Goal: Find contact information: Find contact information

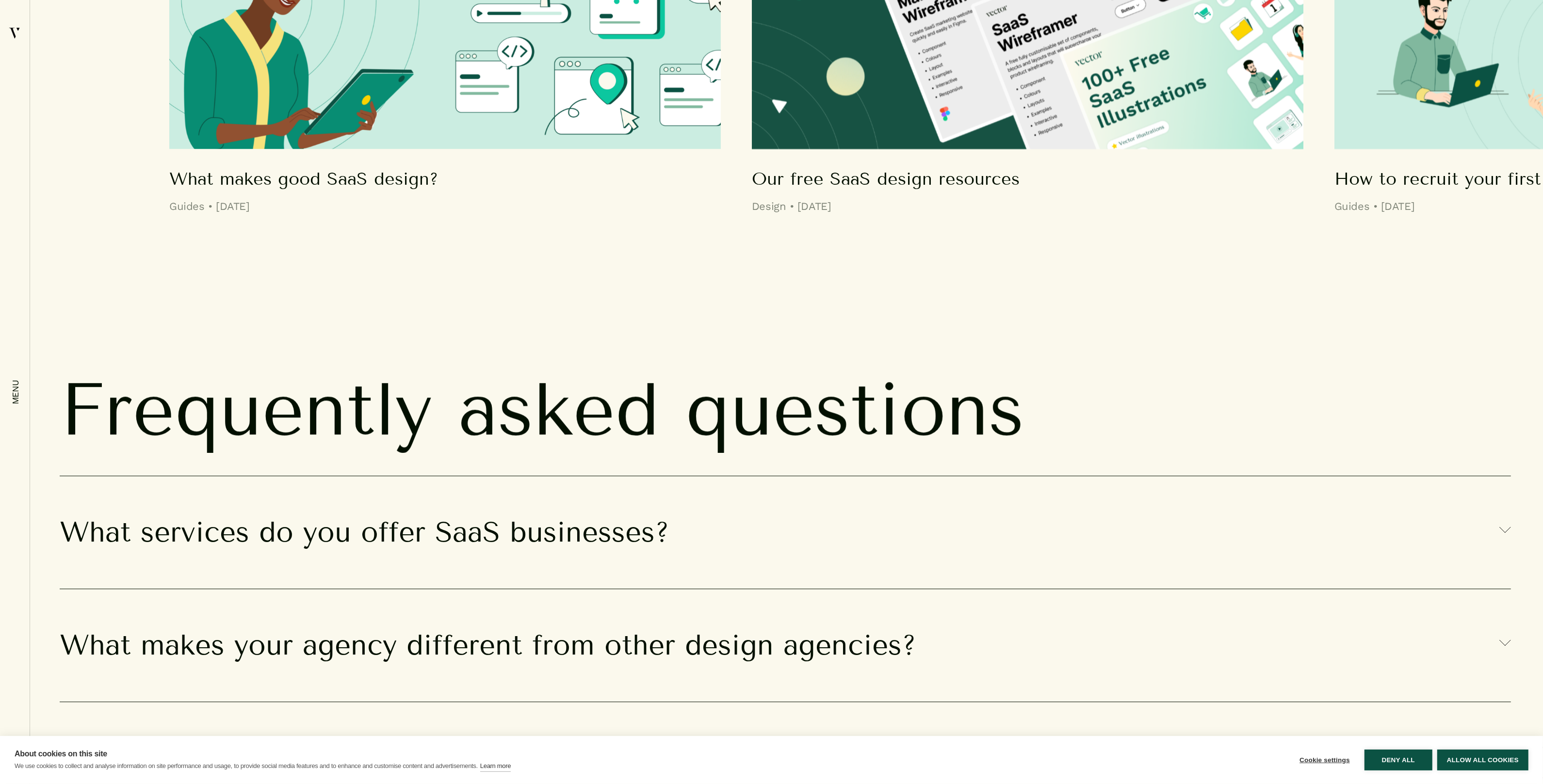
scroll to position [10705, 0]
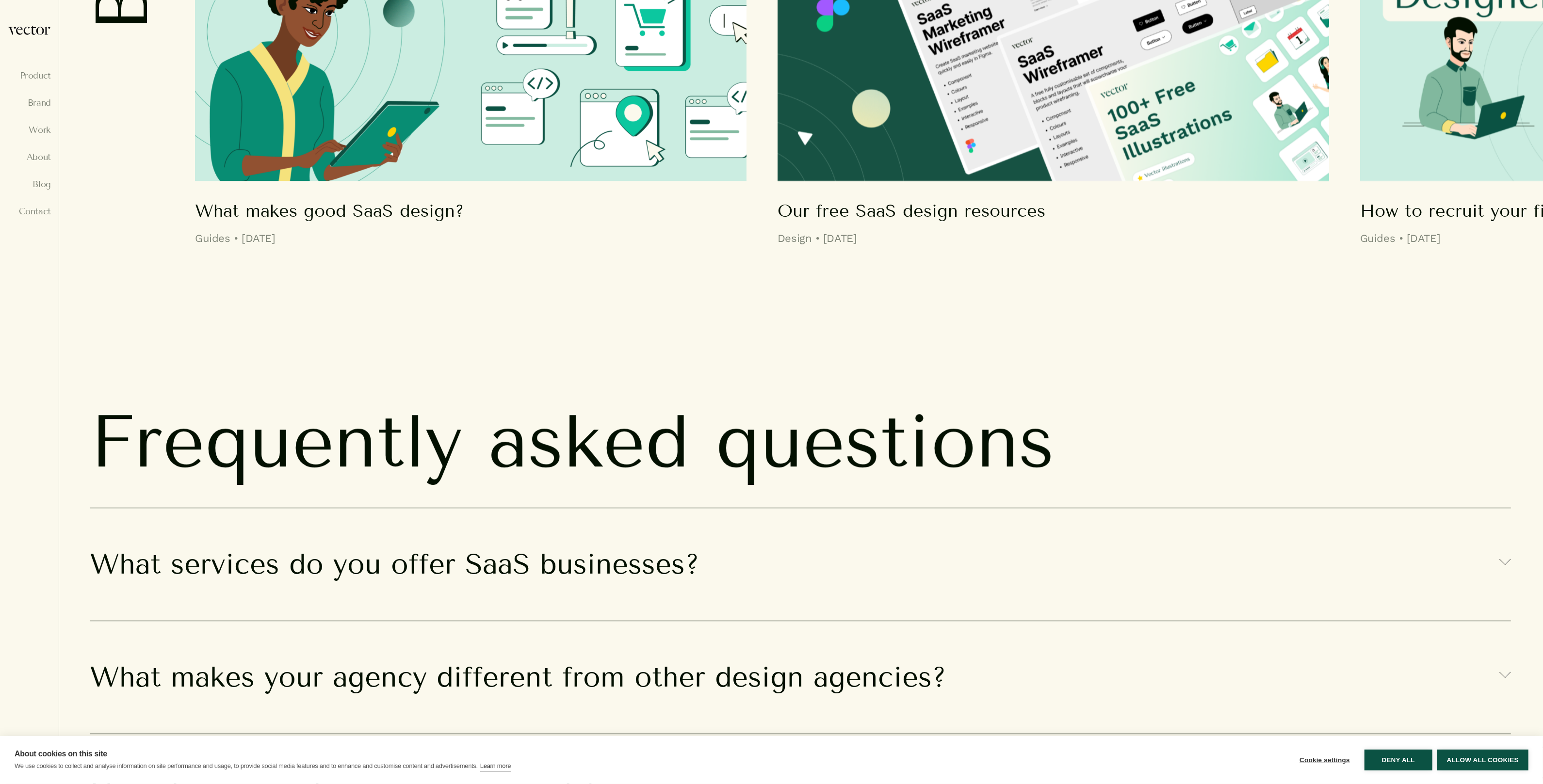
click at [22, 386] on div "Product Brand Work About Blog Contact" at bounding box center [29, 392] width 43 height 734
click at [37, 156] on link "About" at bounding box center [29, 157] width 43 height 10
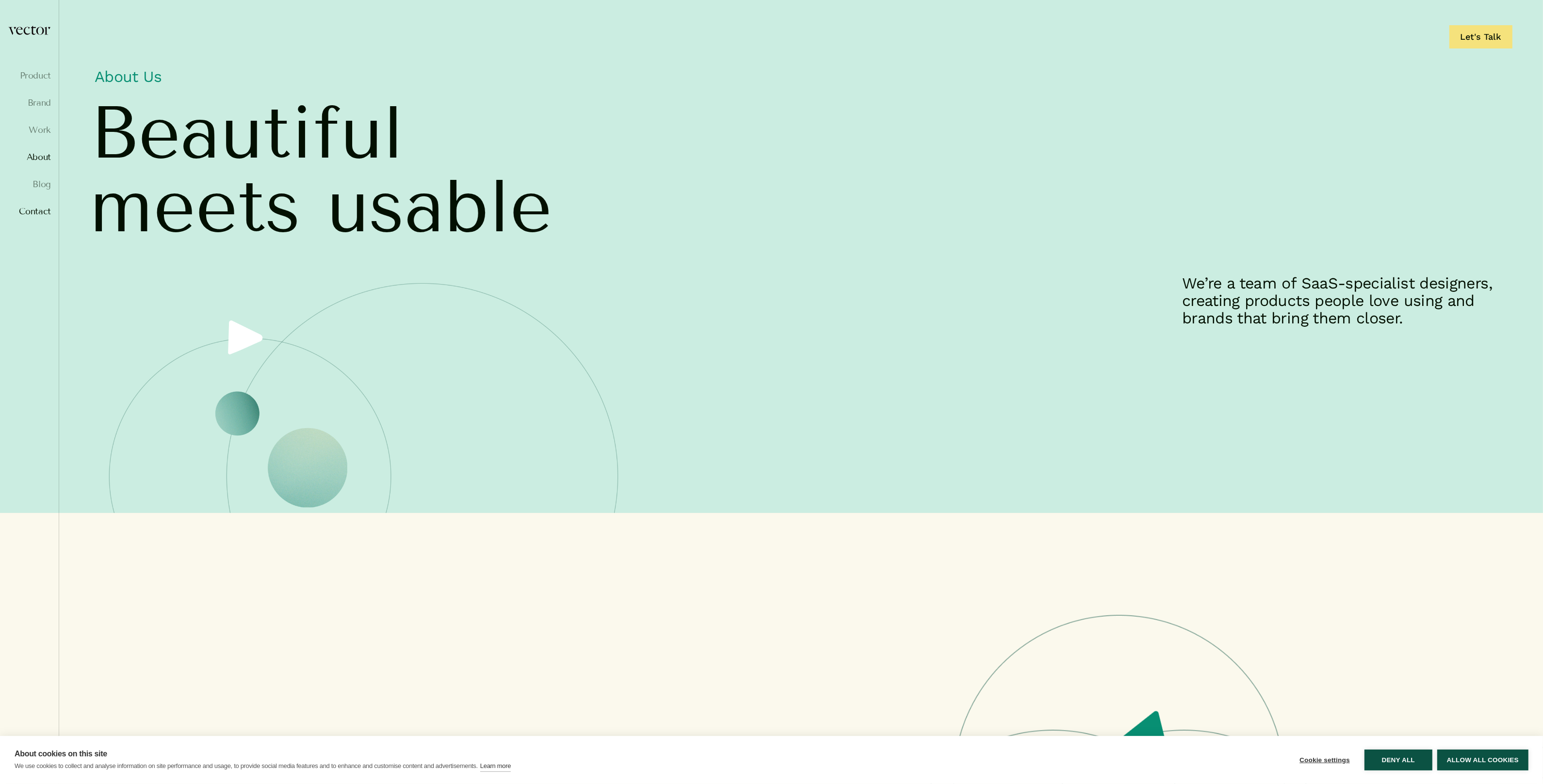
click at [31, 214] on link "Contact" at bounding box center [29, 212] width 43 height 10
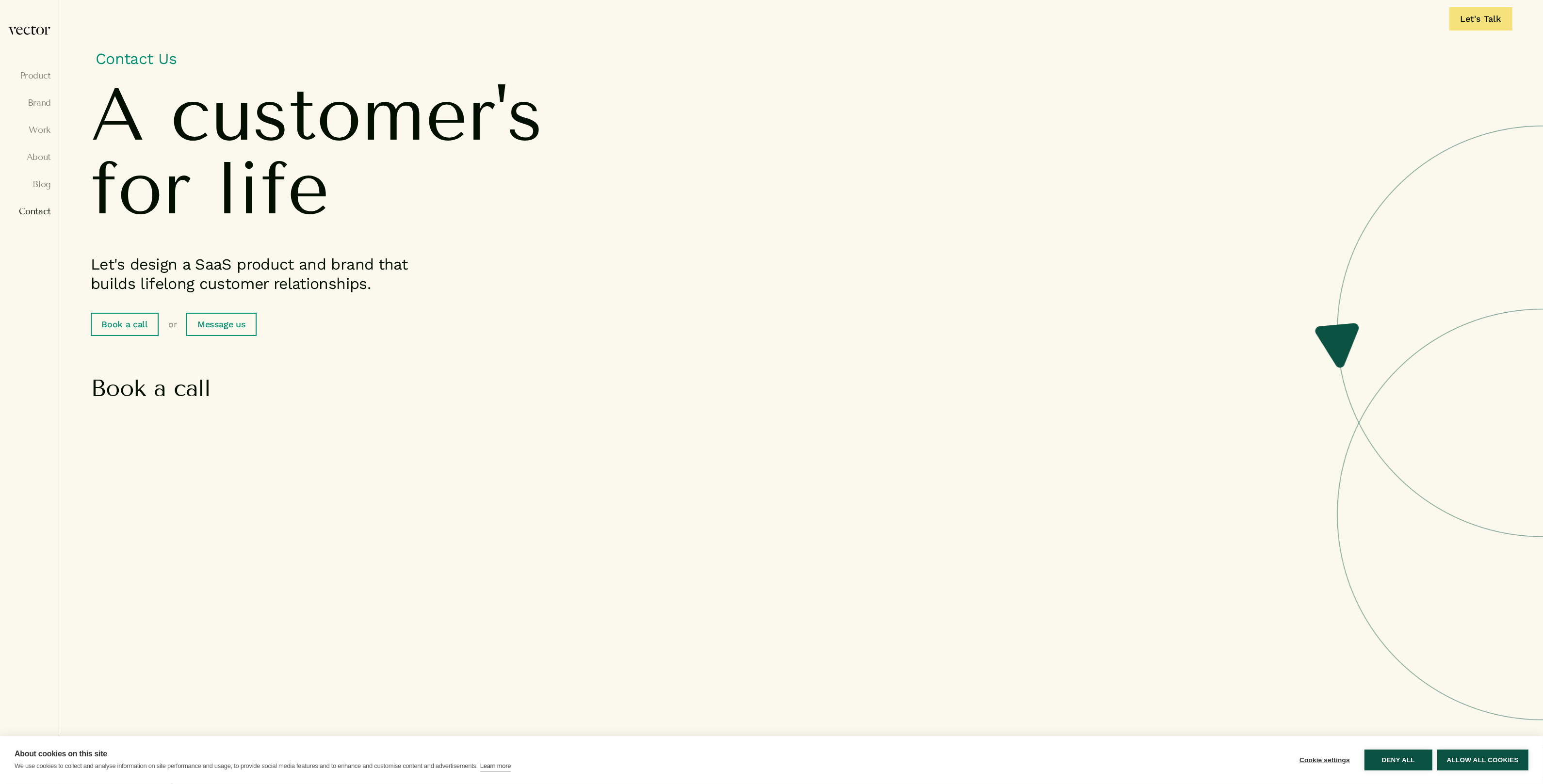
scroll to position [20, 0]
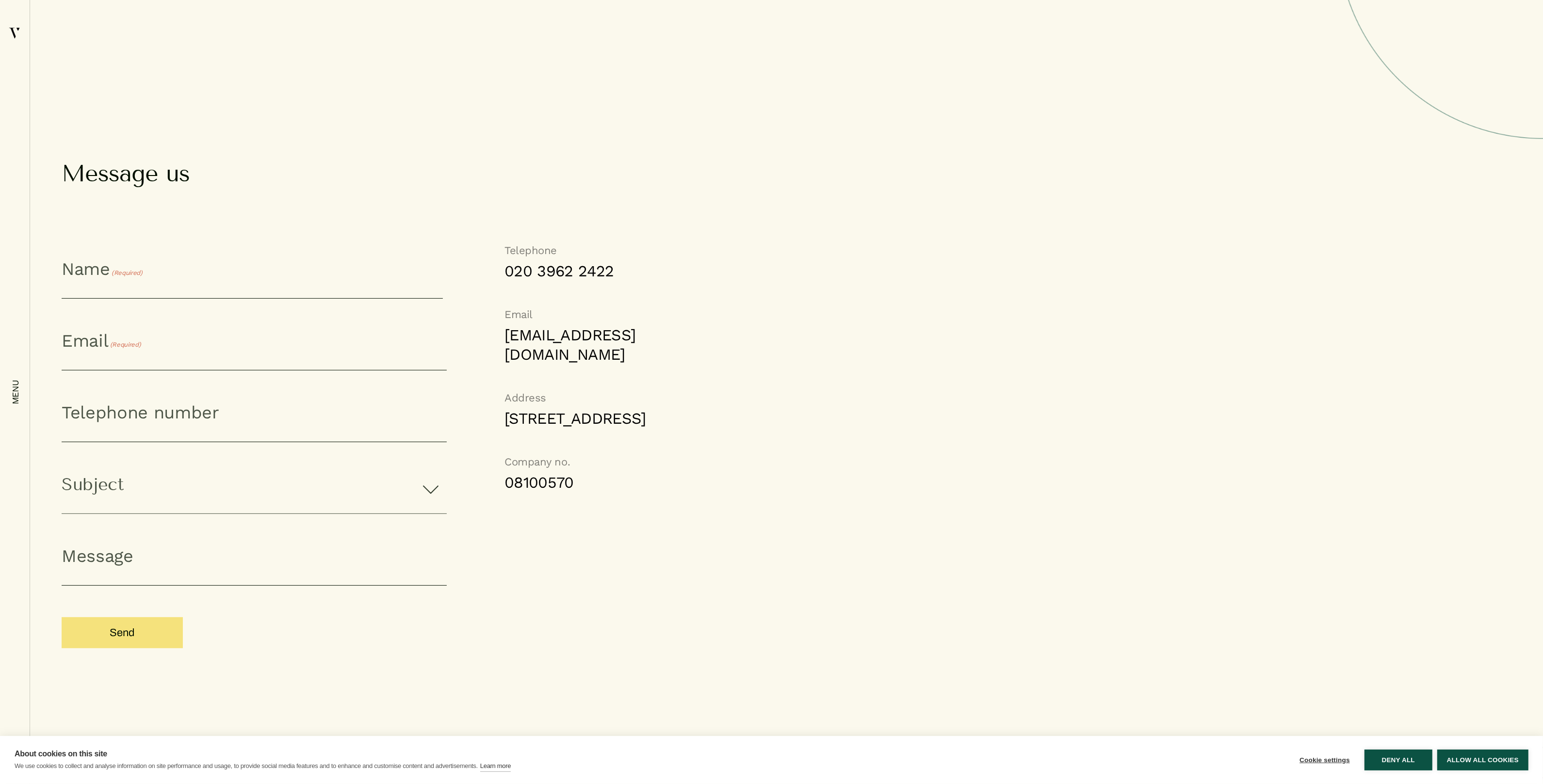
scroll to position [612, 0]
